Goal: Task Accomplishment & Management: Complete application form

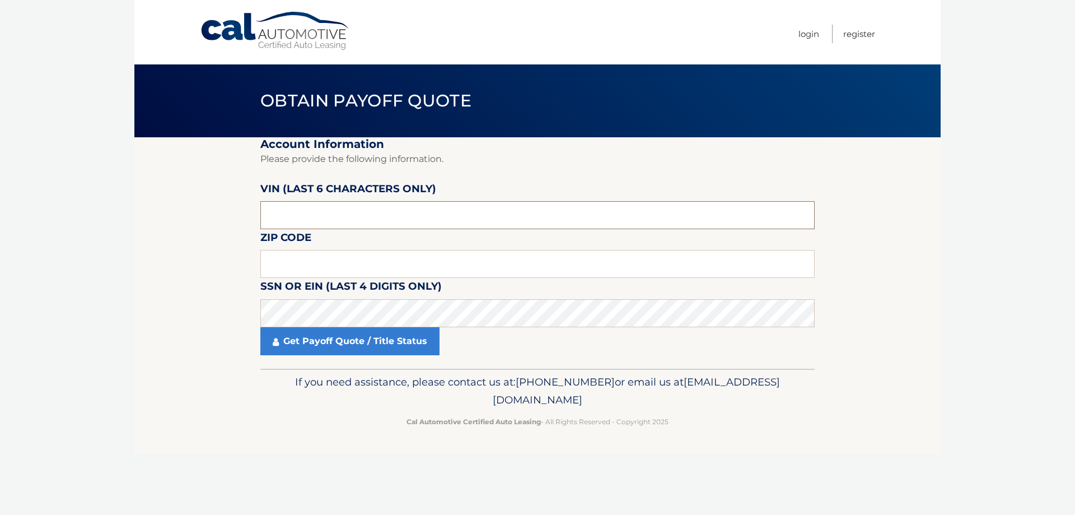
click at [443, 212] on input "text" at bounding box center [537, 215] width 555 height 28
type input "598344"
click at [439, 270] on input "text" at bounding box center [537, 264] width 555 height 28
click at [302, 267] on input "text" at bounding box center [537, 264] width 555 height 28
type input "14733"
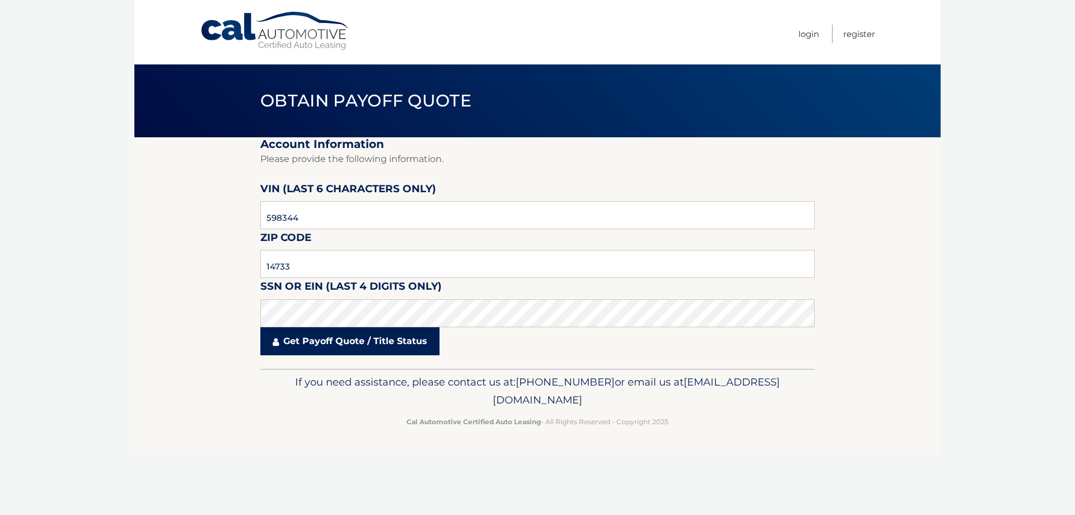
click at [384, 330] on link "Get Payoff Quote / Title Status" at bounding box center [349, 341] width 179 height 28
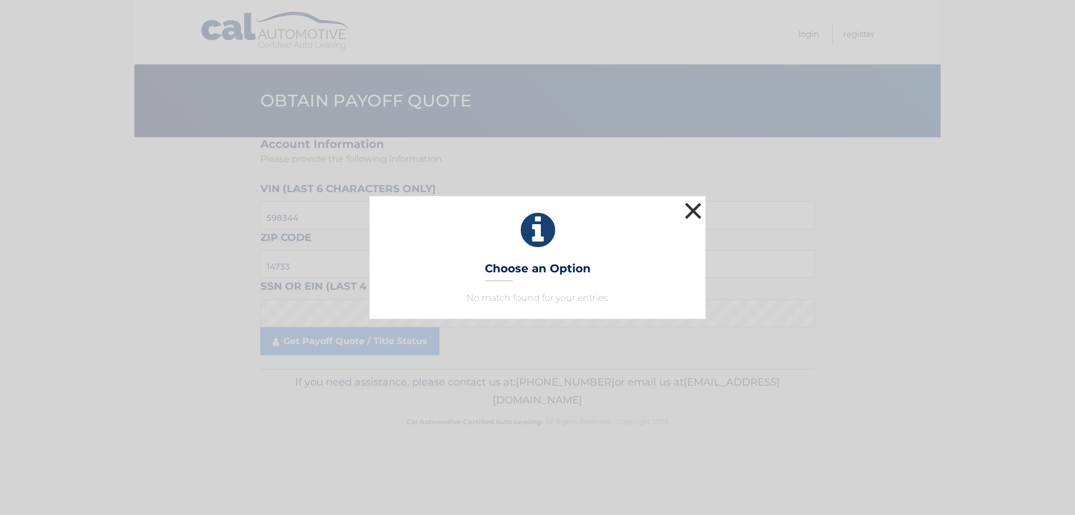
click at [704, 215] on button "×" at bounding box center [693, 210] width 22 height 22
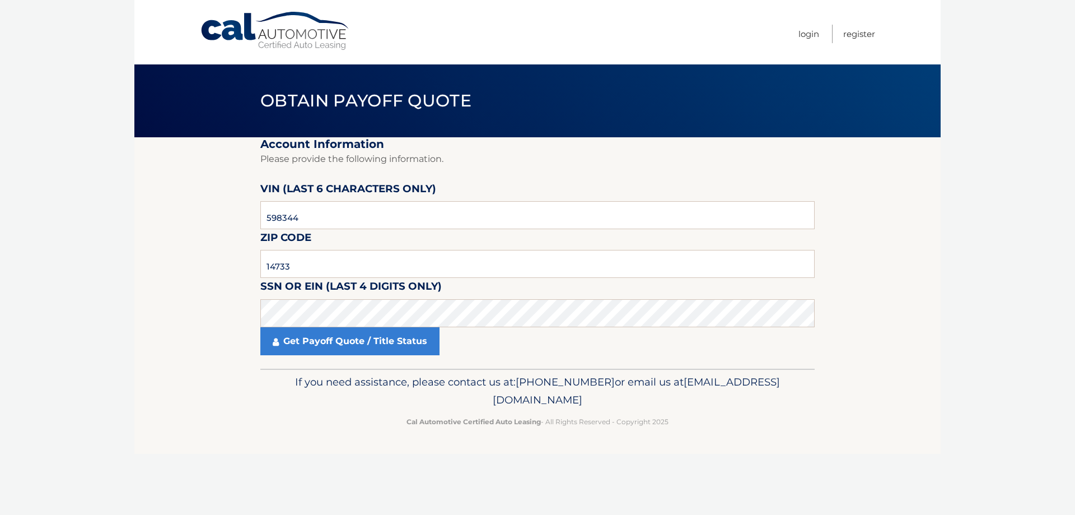
click at [396, 358] on fieldset "Account Information Please provide the following information. VIN (last 6 chara…" at bounding box center [537, 252] width 555 height 231
click at [394, 347] on link "Get Payoff Quote / Title Status" at bounding box center [349, 341] width 179 height 28
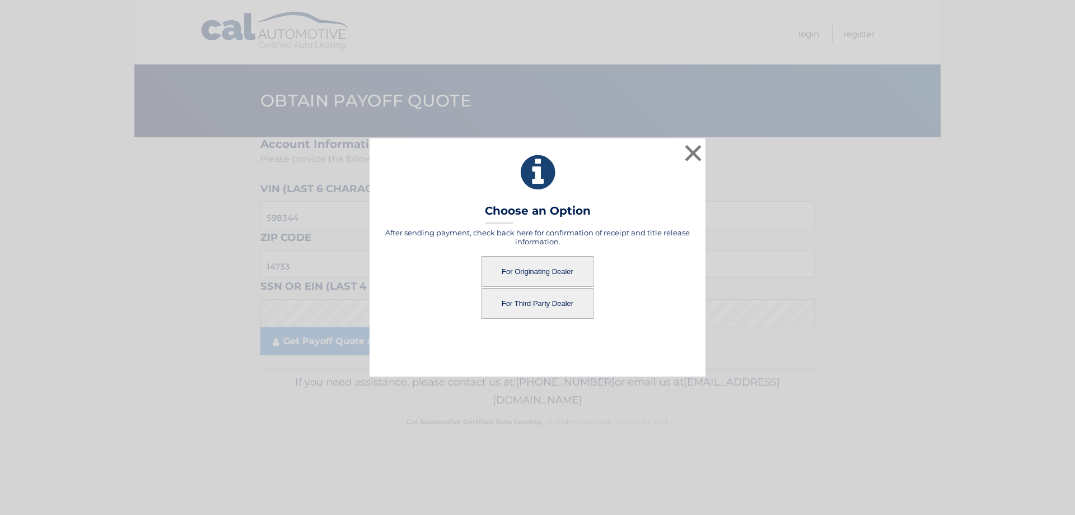
click at [554, 265] on button "For Originating Dealer" at bounding box center [538, 271] width 112 height 31
click at [542, 269] on button "For Originating Dealer" at bounding box center [538, 271] width 112 height 31
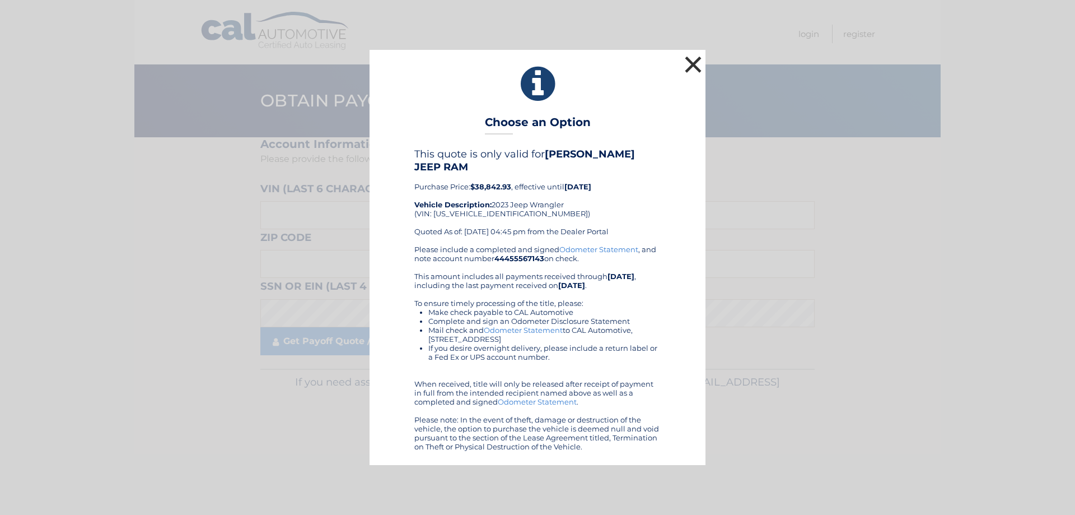
click at [692, 59] on button "×" at bounding box center [693, 64] width 22 height 22
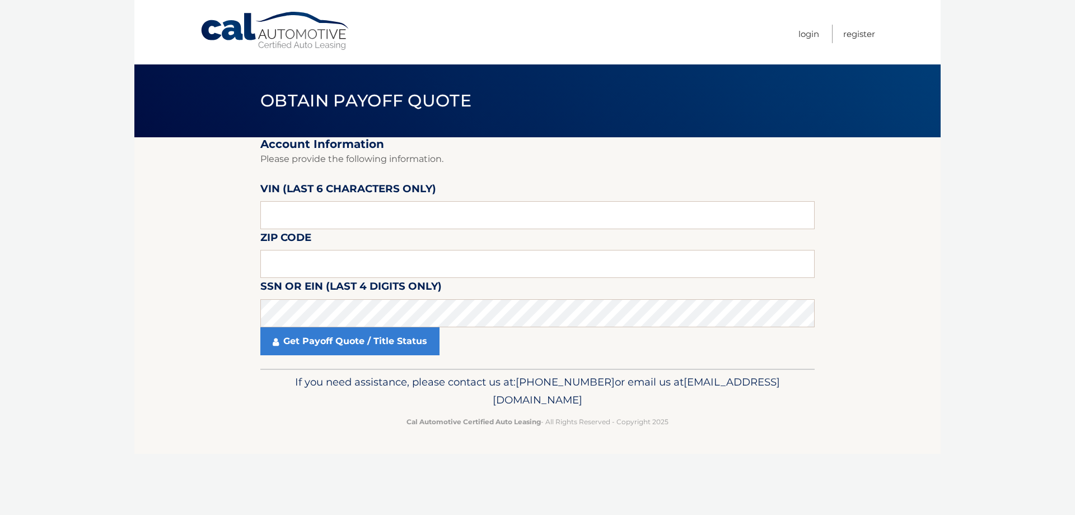
click at [308, 22] on link "Cal Automotive" at bounding box center [275, 31] width 151 height 40
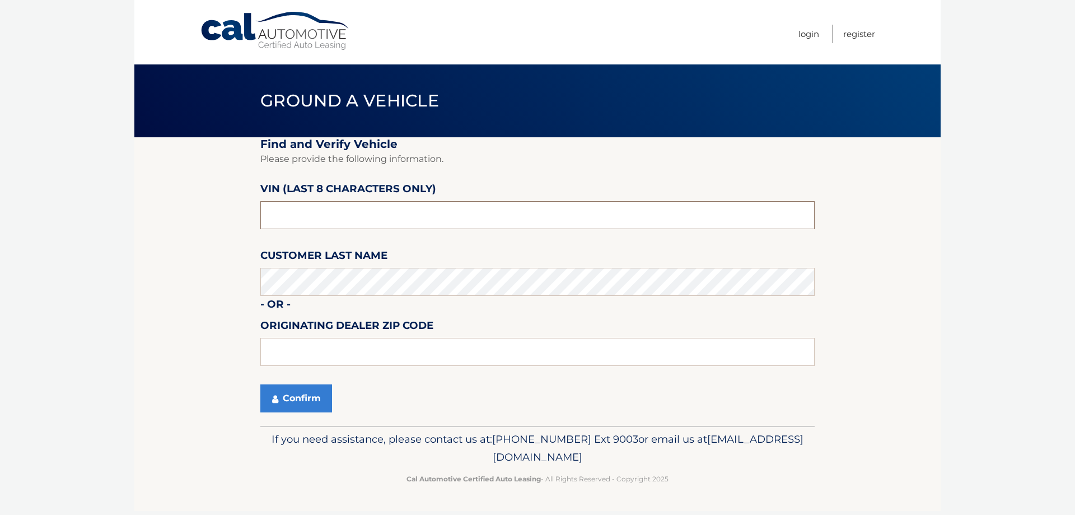
click at [329, 215] on input "text" at bounding box center [537, 215] width 555 height 28
click at [326, 208] on input "text" at bounding box center [537, 215] width 555 height 28
paste input "PW598344"
type input "PW598344"
type input "14733"
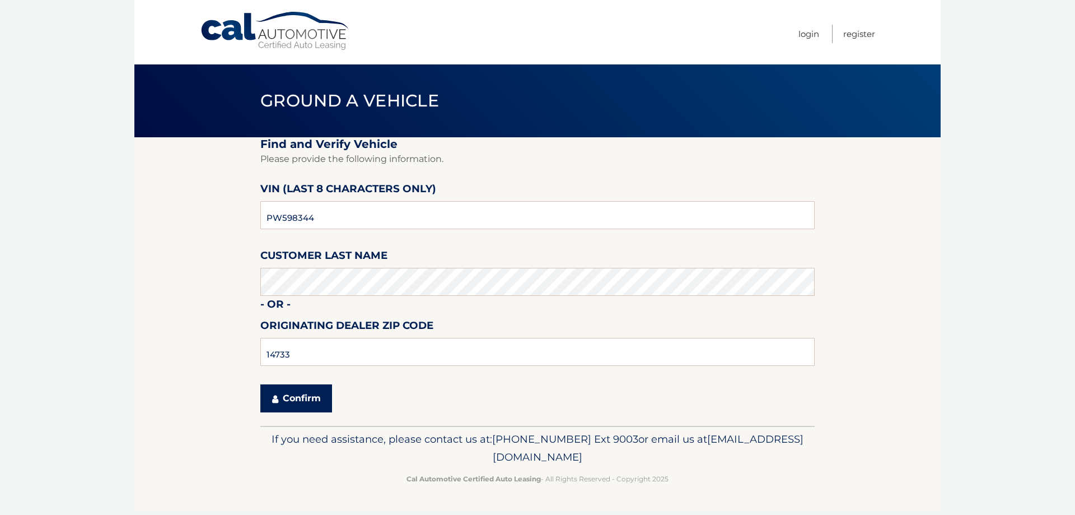
click at [316, 400] on button "Confirm" at bounding box center [296, 398] width 72 height 28
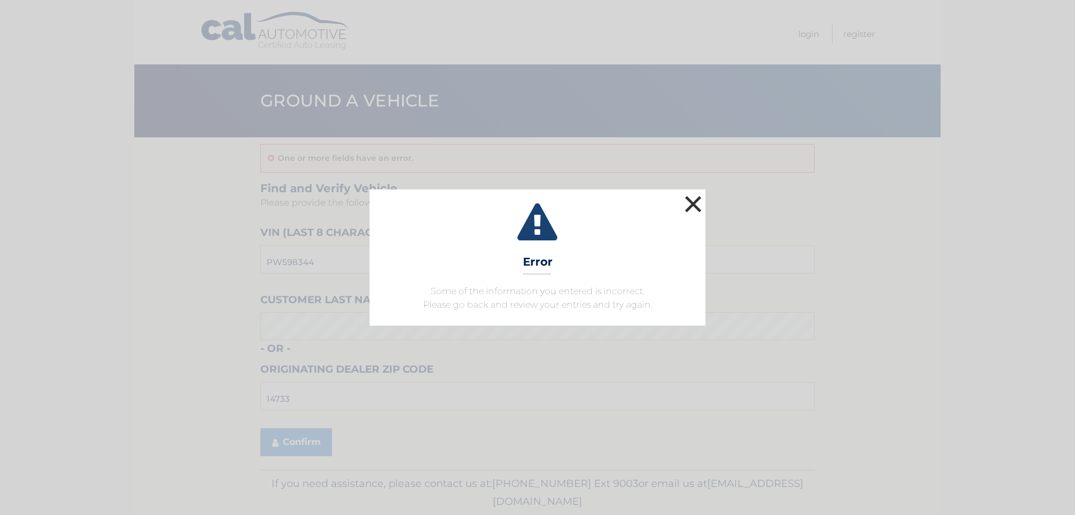
click at [690, 215] on button "×" at bounding box center [693, 204] width 22 height 22
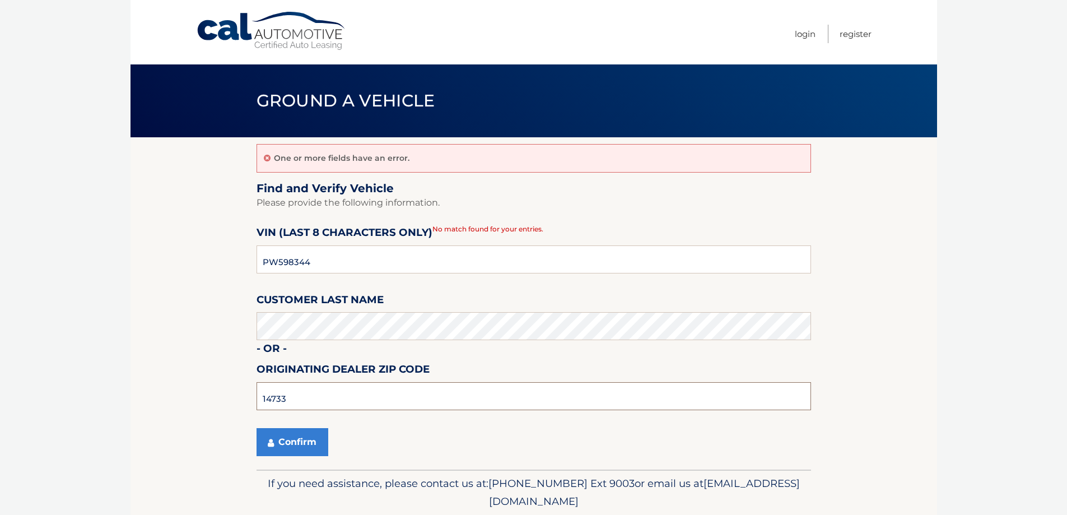
click at [322, 396] on input "14733" at bounding box center [534, 396] width 555 height 28
click at [300, 440] on button "Confirm" at bounding box center [293, 442] width 72 height 28
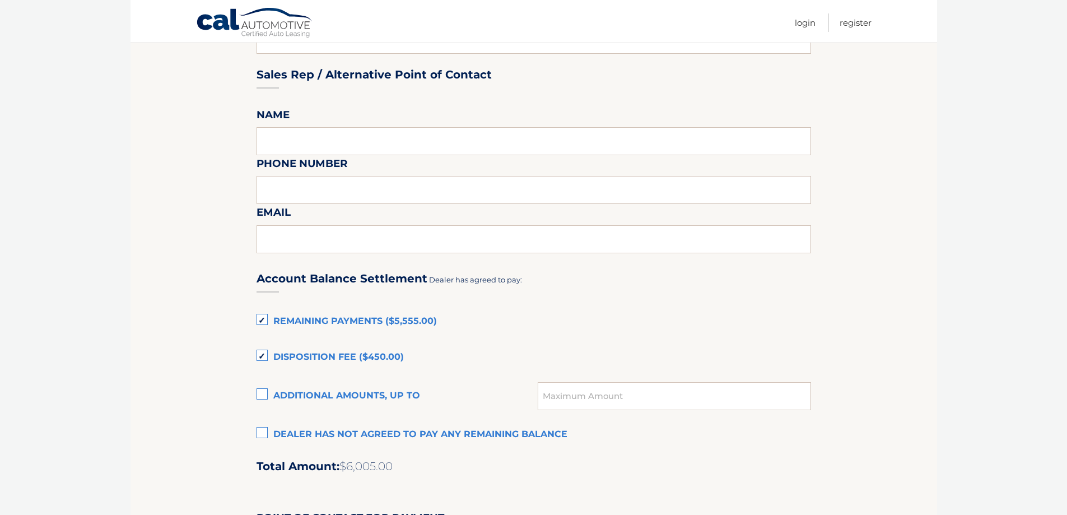
scroll to position [560, 0]
